Goal: Transaction & Acquisition: Purchase product/service

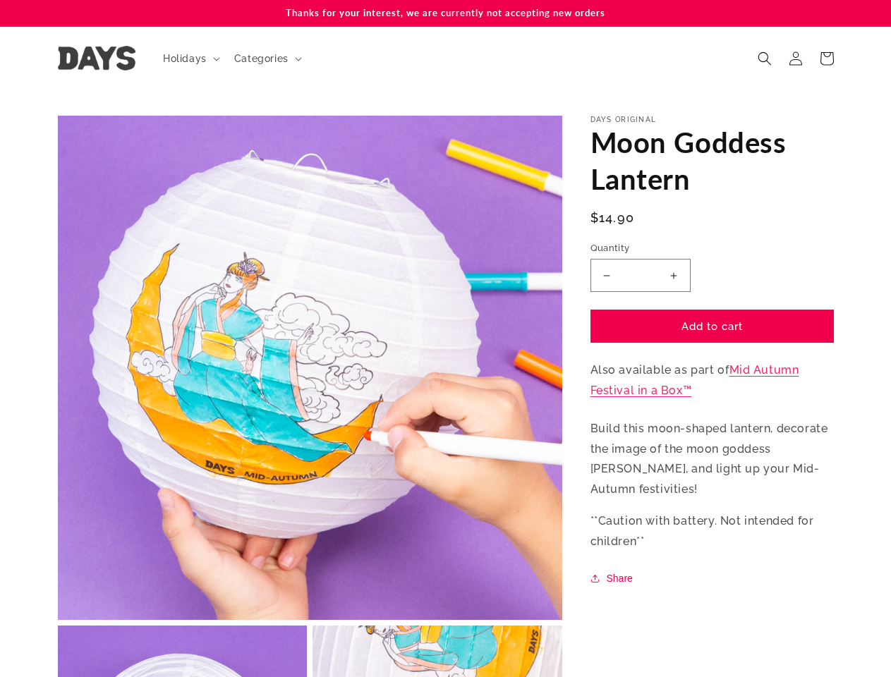
click at [58, 620] on button "Open media 1 in modal" at bounding box center [58, 620] width 0 height 0
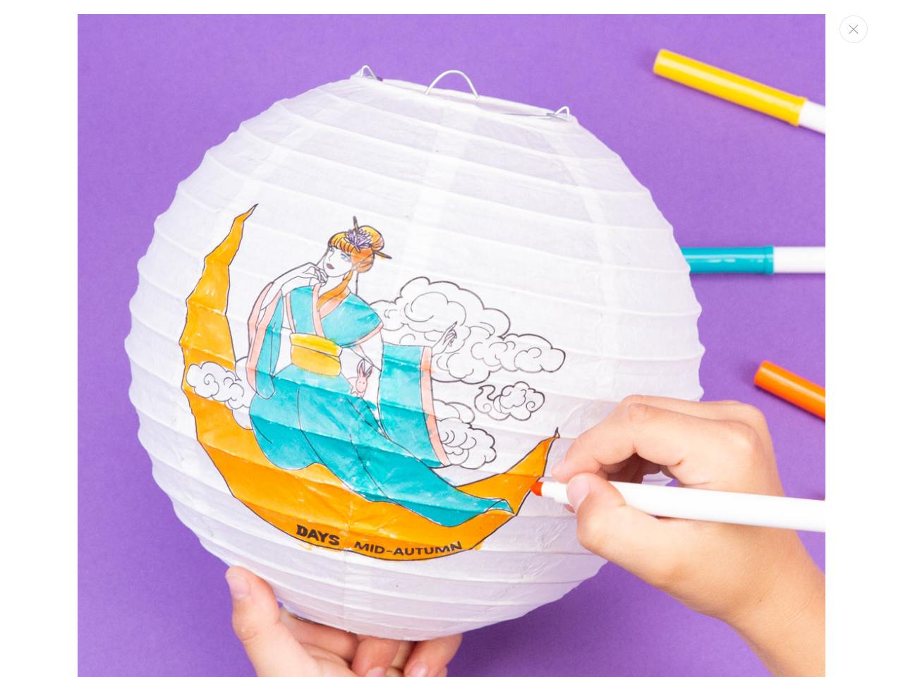
click at [190, 59] on img "Media gallery" at bounding box center [452, 388] width 748 height 748
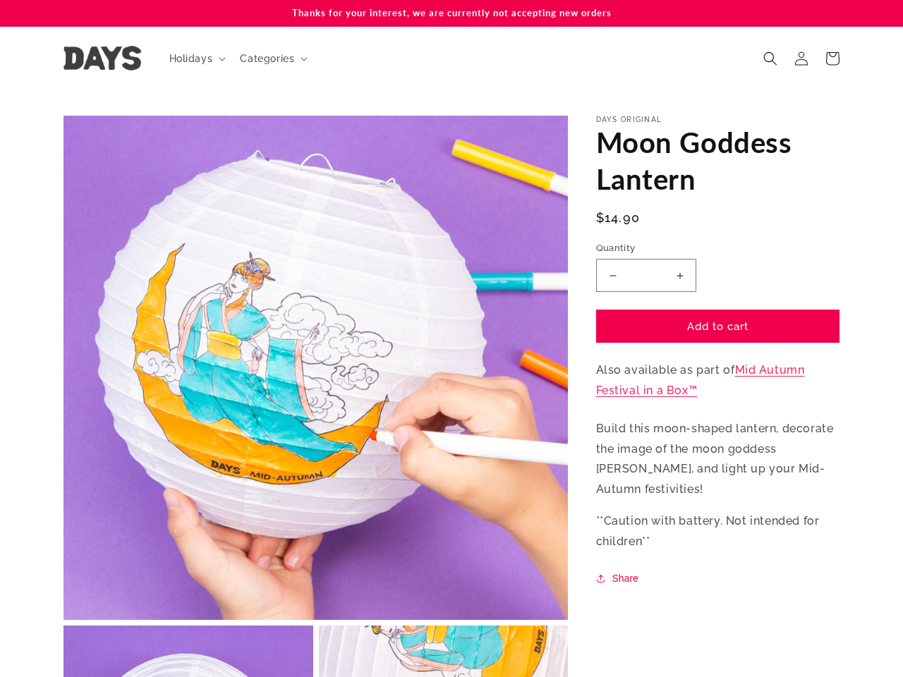
click at [266, 59] on span "Categories" at bounding box center [267, 58] width 54 height 13
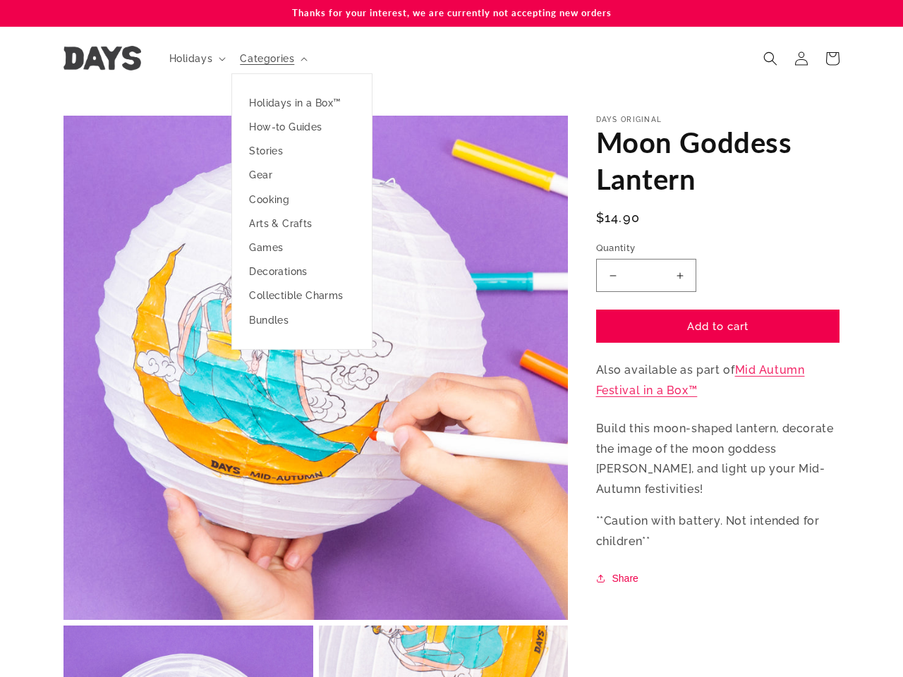
click at [765, 59] on icon "Search" at bounding box center [770, 59] width 14 height 14
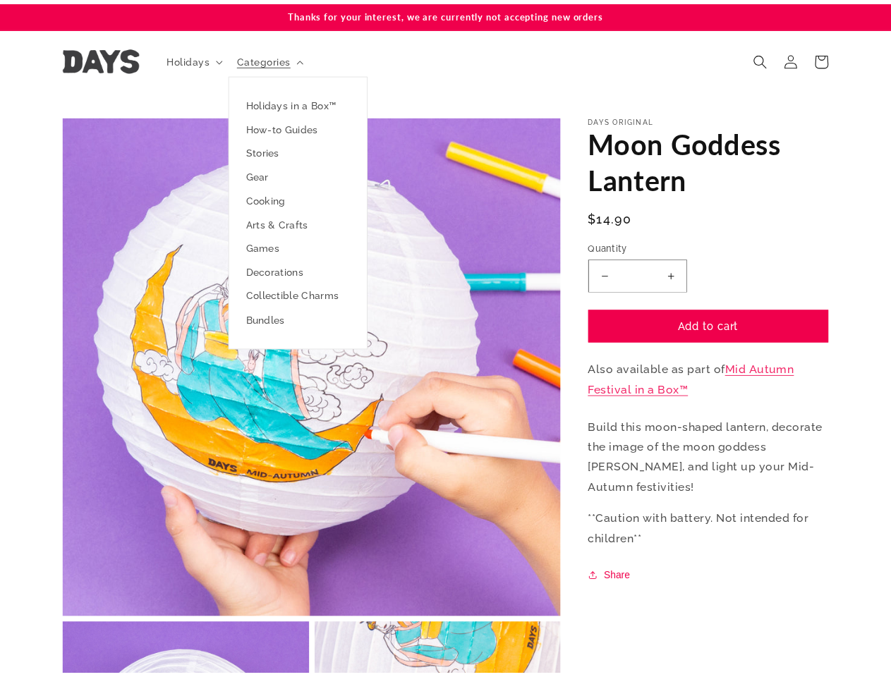
scroll to position [14, 0]
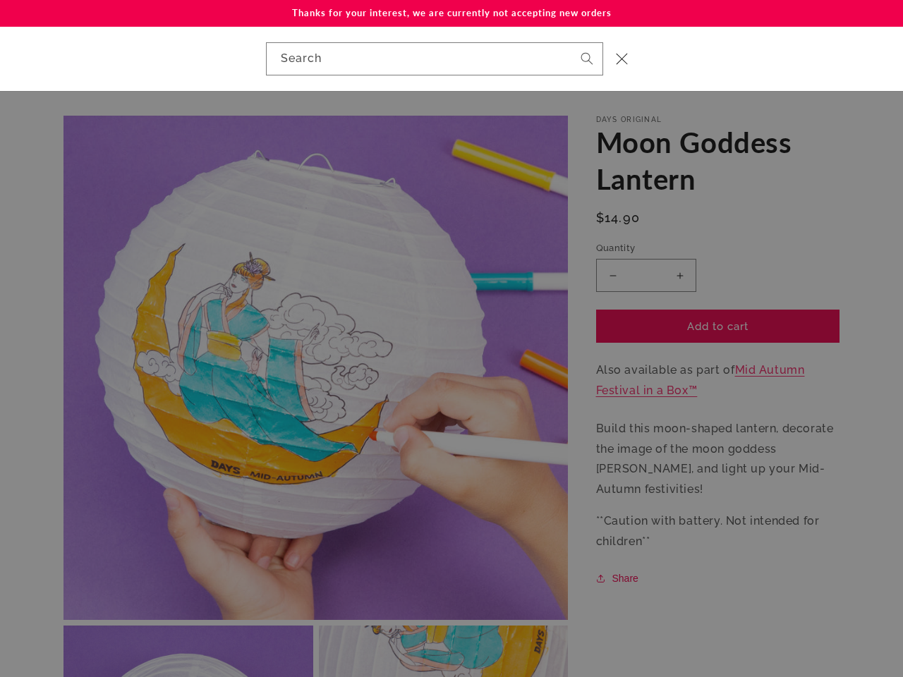
click at [766, 74] on div "Search" at bounding box center [451, 59] width 903 height 64
click at [0, 59] on div "Search" at bounding box center [0, 59] width 0 height 0
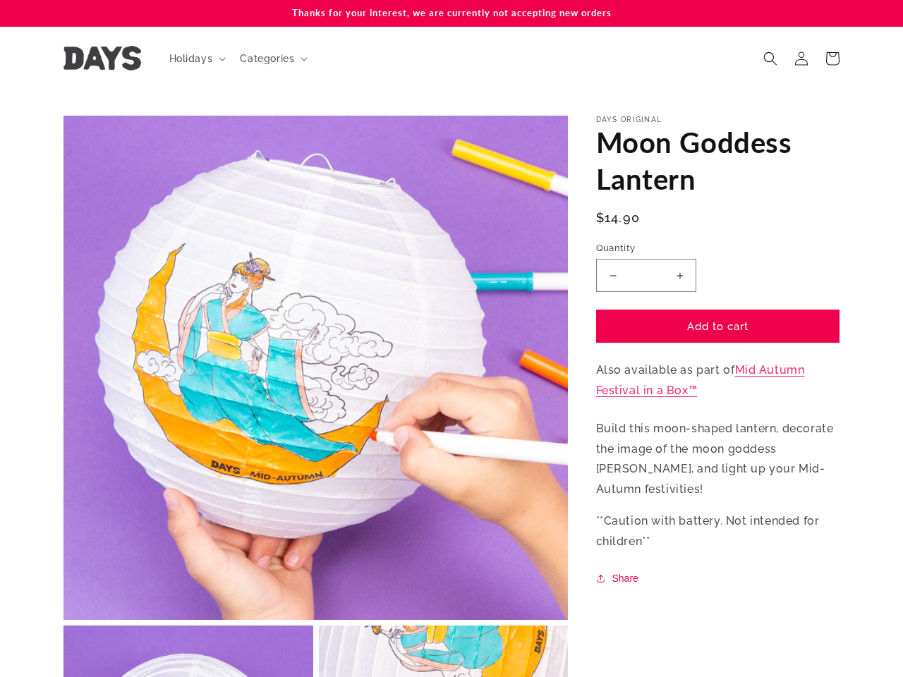
click at [674, 275] on button "Increase quantity for Moon Goddess Lantern" at bounding box center [680, 275] width 32 height 33
type input "*"
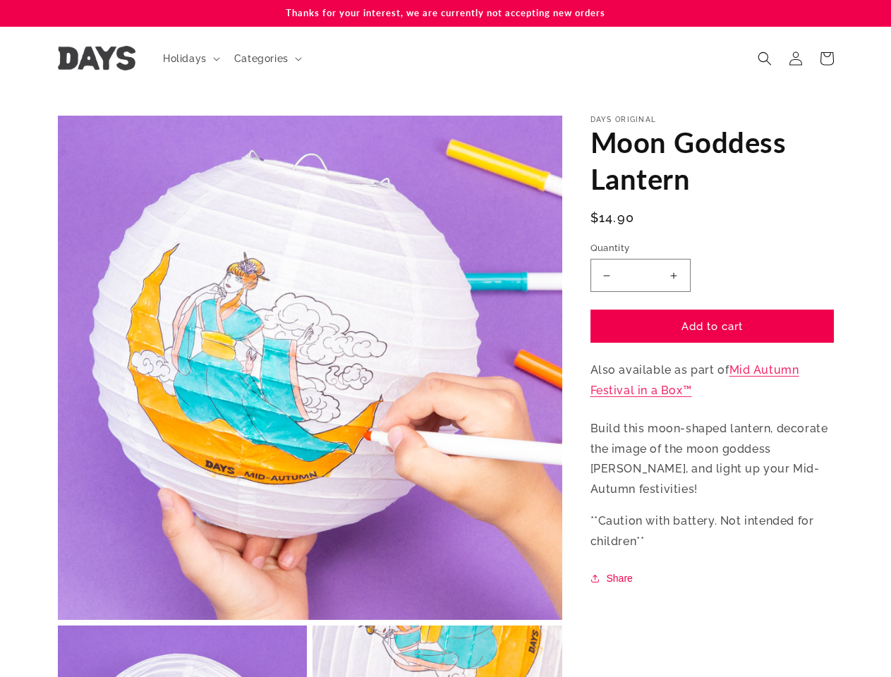
click at [614, 570] on button "Share" at bounding box center [614, 578] width 47 height 17
